Goal: Information Seeking & Learning: Understand process/instructions

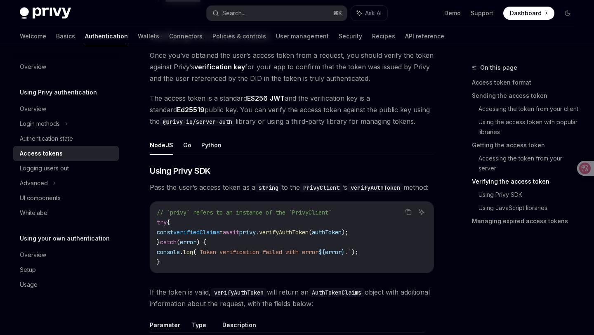
scroll to position [1193, 0]
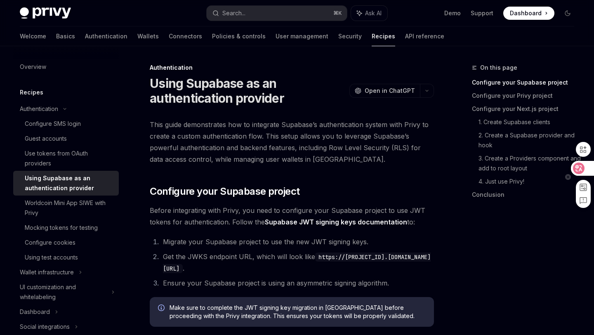
click at [583, 166] on icon at bounding box center [579, 168] width 12 height 12
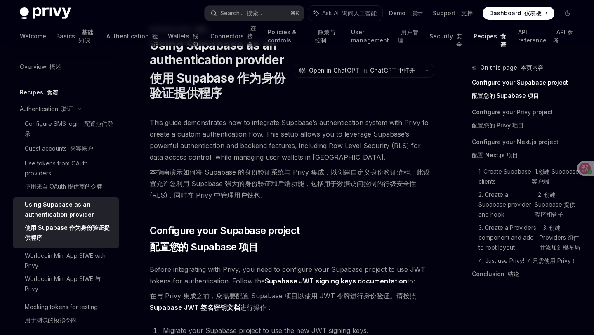
scroll to position [223, 0]
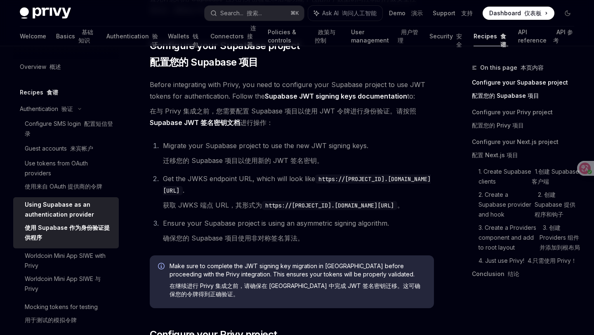
drag, startPoint x: 265, startPoint y: 205, endPoint x: 214, endPoint y: 216, distance: 52.2
click at [262, 210] on code "https://[PROJECT_ID].[DOMAIN_NAME][URL]" at bounding box center [329, 205] width 135 height 9
copy code "https://[PROJECT_ID].[DOMAIN_NAME][URL]"
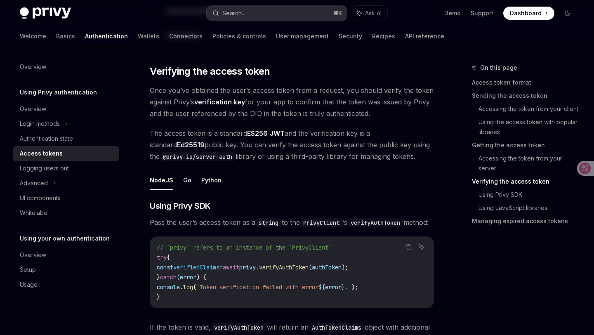
scroll to position [1145, 0]
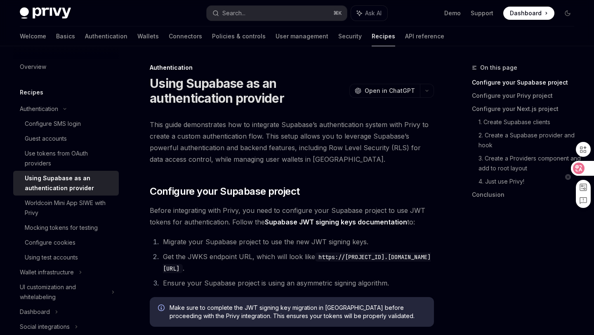
click at [576, 169] on icon at bounding box center [578, 168] width 8 height 8
click at [584, 167] on icon at bounding box center [579, 168] width 12 height 12
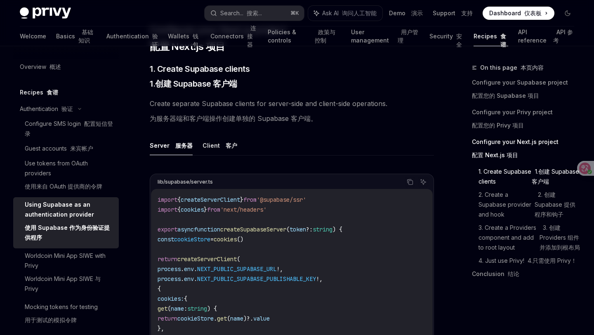
scroll to position [633, 0]
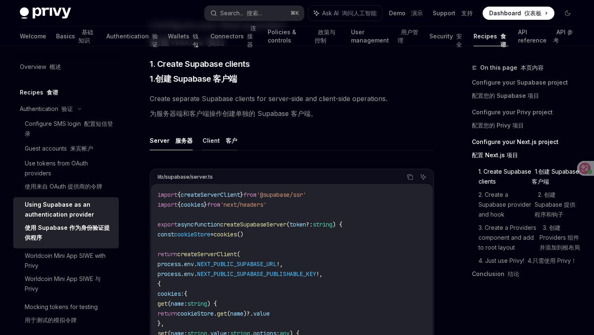
click at [215, 150] on button "Client 客户" at bounding box center [219, 140] width 35 height 19
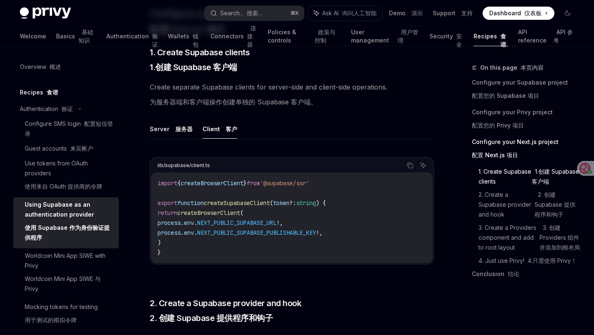
scroll to position [649, 0]
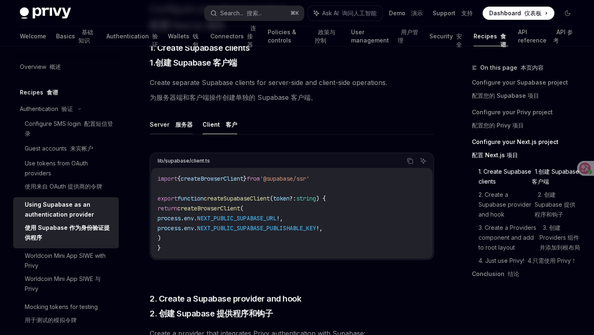
click at [177, 128] on font "服务器" at bounding box center [183, 124] width 17 height 7
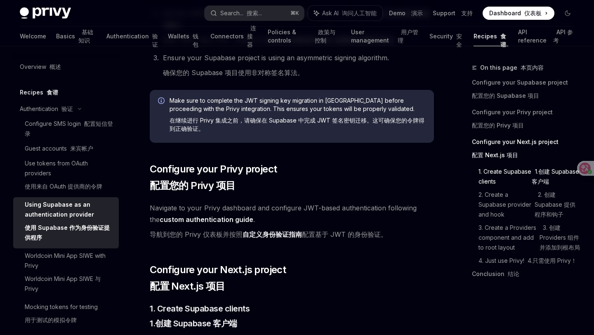
scroll to position [390, 0]
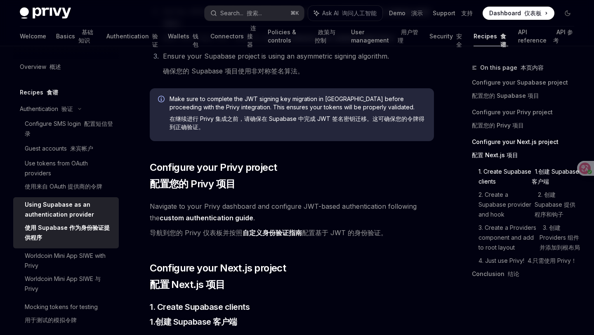
click at [201, 222] on link "custom authentication guide" at bounding box center [207, 218] width 94 height 9
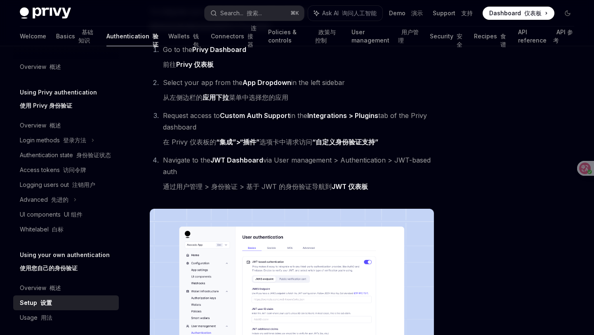
scroll to position [136, 0]
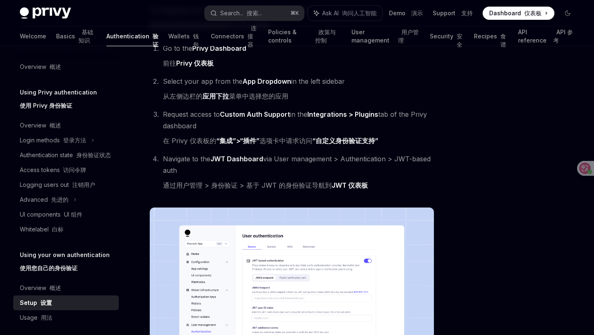
click at [55, 15] on img at bounding box center [45, 13] width 51 height 12
type textarea "*"
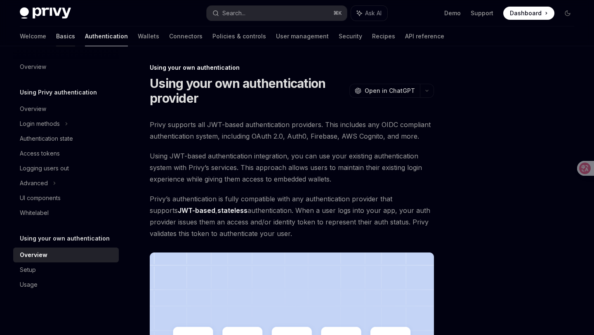
click at [56, 35] on link "Basics" at bounding box center [65, 36] width 19 height 20
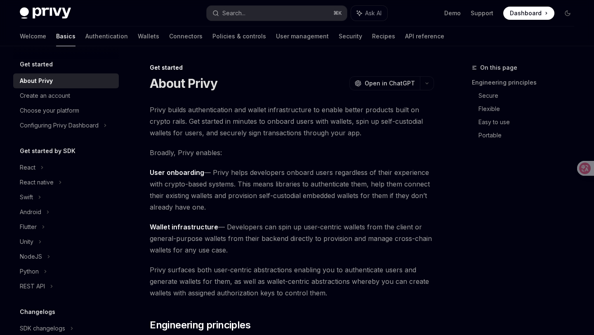
type textarea "*"
